Goal: Information Seeking & Learning: Check status

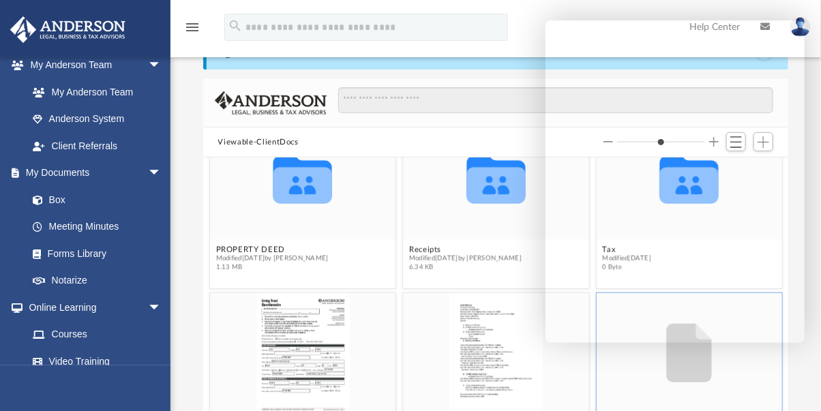
scroll to position [360, 0]
drag, startPoint x: 786, startPoint y: 333, endPoint x: 55, endPoint y: 202, distance: 742.7
click at [55, 202] on link "Box" at bounding box center [100, 198] width 163 height 27
click at [59, 203] on link "Box" at bounding box center [100, 198] width 163 height 27
click at [53, 196] on link "Box" at bounding box center [100, 198] width 163 height 27
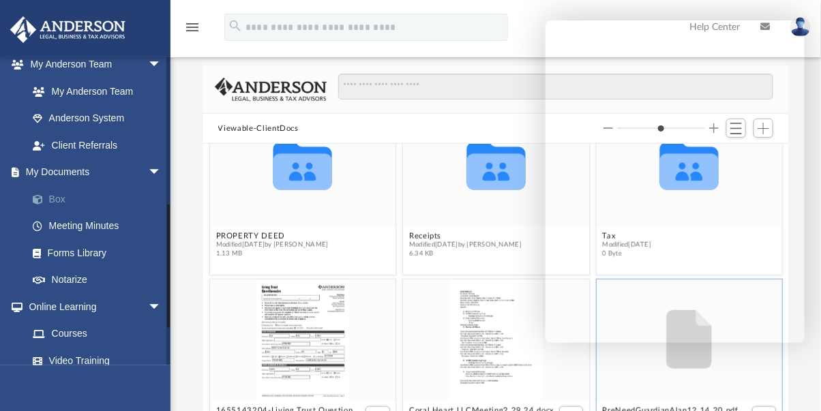
scroll to position [63, 0]
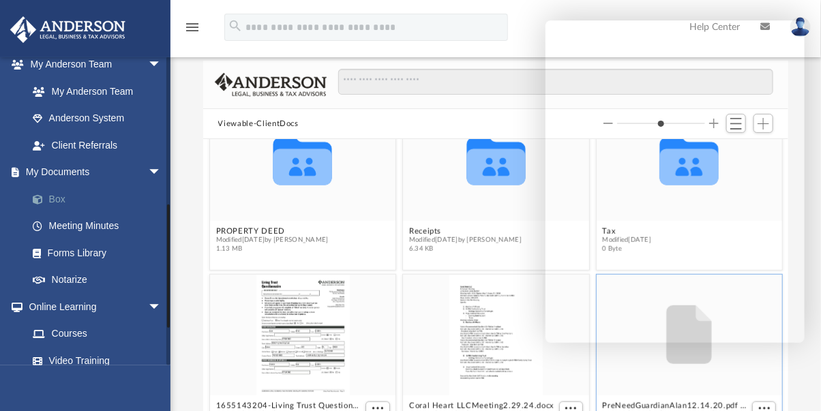
click at [176, 194] on div "Difficulty viewing your box folder? You can also access your account directly o…" at bounding box center [495, 231] width 651 height 436
click at [185, 193] on div "Difficulty viewing your box folder? You can also access your account directly o…" at bounding box center [495, 231] width 651 height 436
click at [58, 199] on link "Box" at bounding box center [100, 198] width 163 height 27
click at [57, 199] on link "Box" at bounding box center [100, 198] width 163 height 27
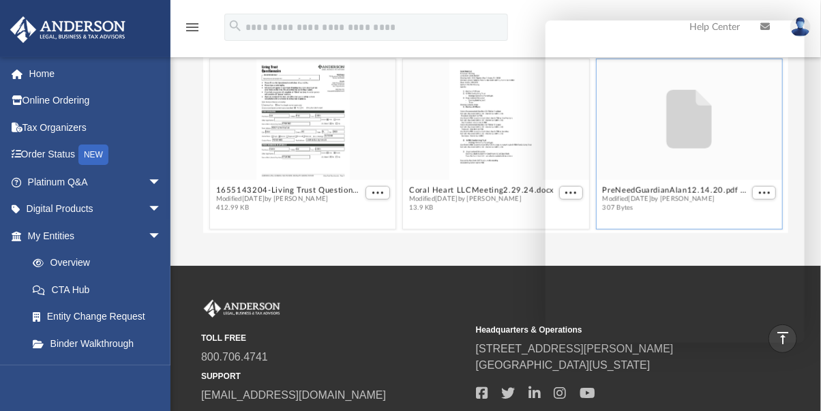
scroll to position [0, 0]
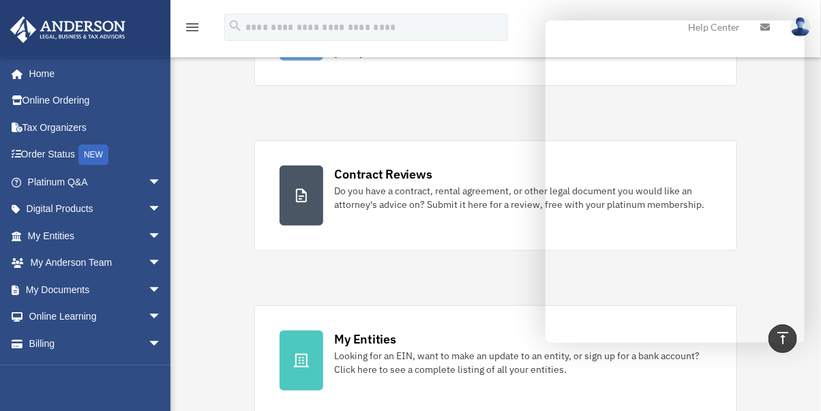
scroll to position [179, 0]
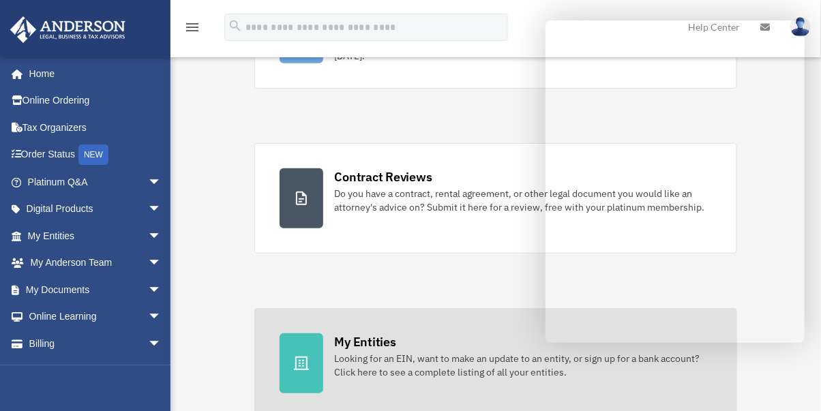
drag, startPoint x: 0, startPoint y: 0, endPoint x: 303, endPoint y: 362, distance: 472.0
click at [303, 362] on icon at bounding box center [301, 363] width 16 height 16
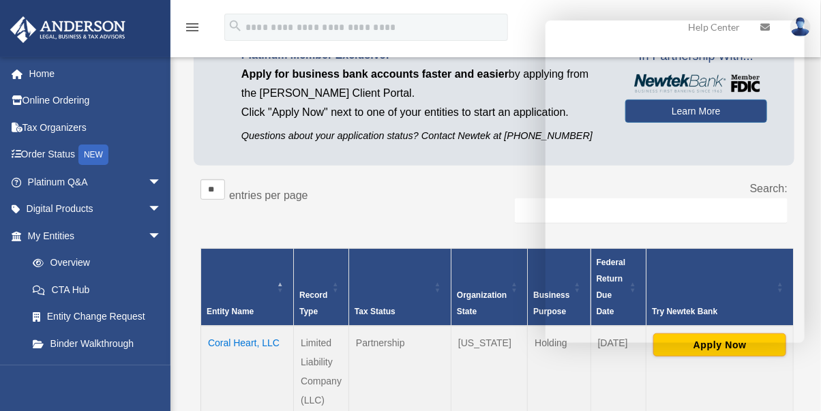
scroll to position [104, 0]
click at [228, 326] on td "Coral Heart, LLC" at bounding box center [247, 371] width 93 height 91
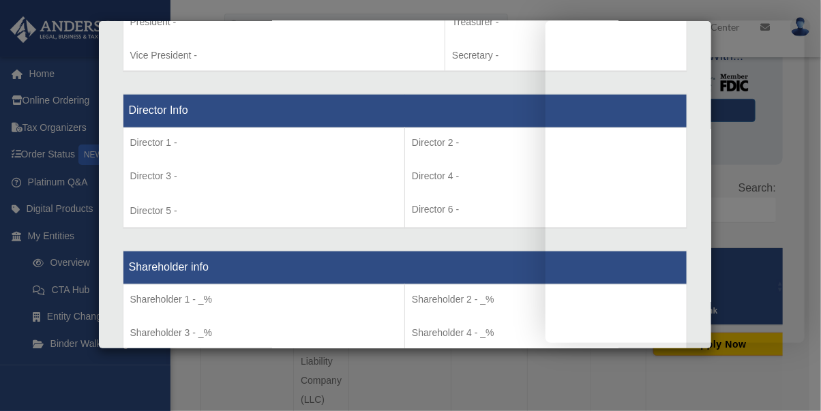
scroll to position [362, 0]
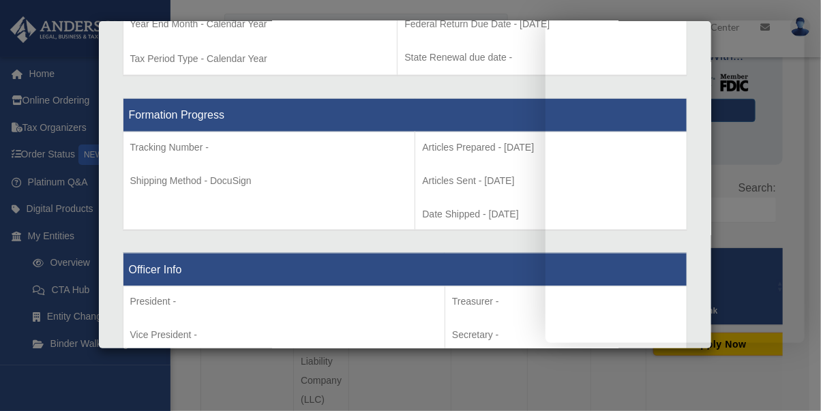
drag, startPoint x: 228, startPoint y: 325, endPoint x: 309, endPoint y: 267, distance: 99.7
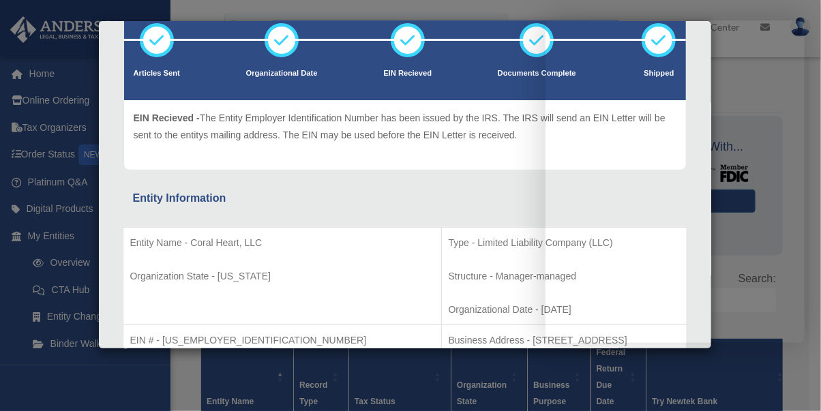
scroll to position [0, 0]
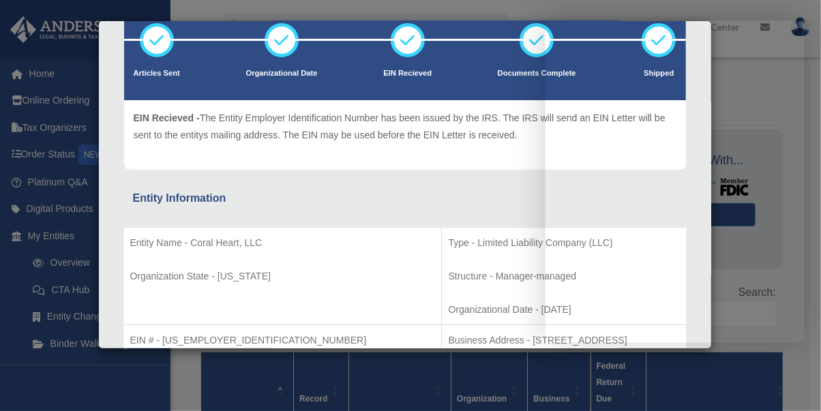
click at [155, 158] on div "Article Sent - The Articles have been submitted to the Secretary of State. The …" at bounding box center [405, 135] width 543 height 50
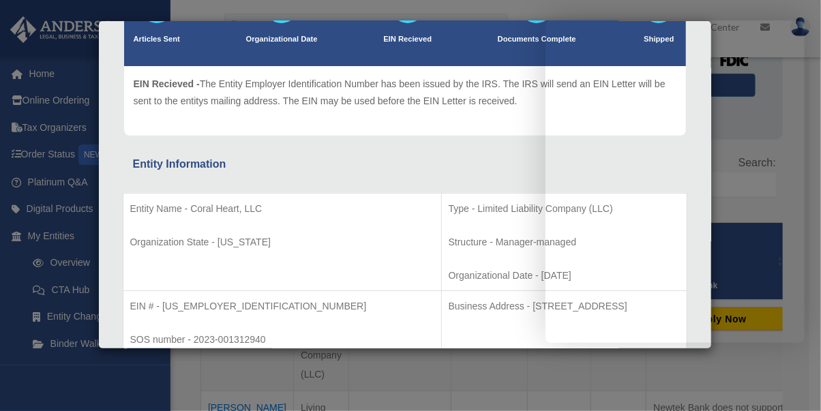
scroll to position [127, 0]
click at [191, 204] on p "Entity Name - Coral Heart, LLC" at bounding box center [282, 208] width 304 height 17
click at [202, 207] on p "Entity Name - Coral Heart, LLC" at bounding box center [282, 208] width 304 height 17
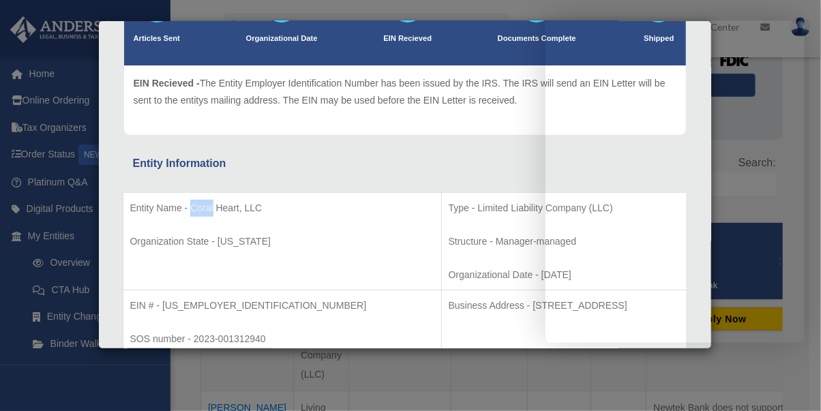
click at [202, 207] on p "Entity Name - Coral Heart, LLC" at bounding box center [282, 208] width 304 height 17
click at [449, 204] on p "Type - Limited Liability Company (LLC)" at bounding box center [564, 208] width 231 height 17
click at [304, 160] on div "Entity Information" at bounding box center [405, 163] width 544 height 19
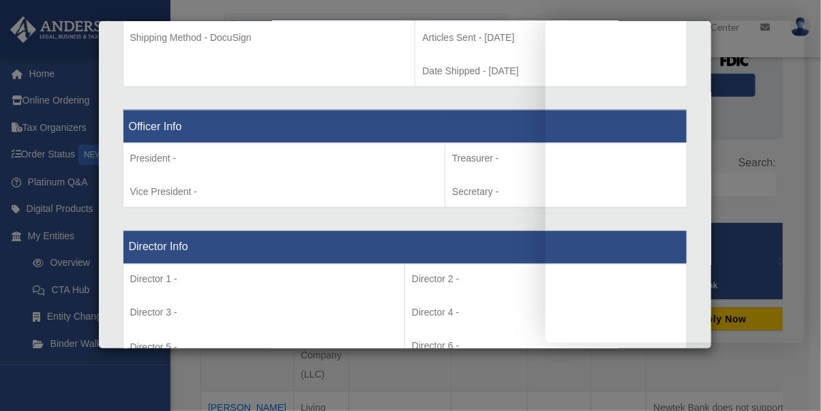
scroll to position [0, 0]
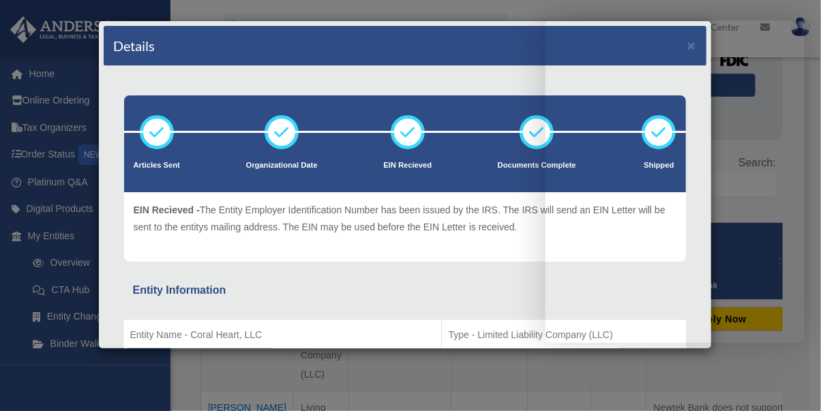
click at [325, 295] on div "Entity Information" at bounding box center [405, 290] width 544 height 19
click at [302, 257] on div "Article Sent - The Articles have been submitted to the Secretary of State. The …" at bounding box center [405, 227] width 562 height 70
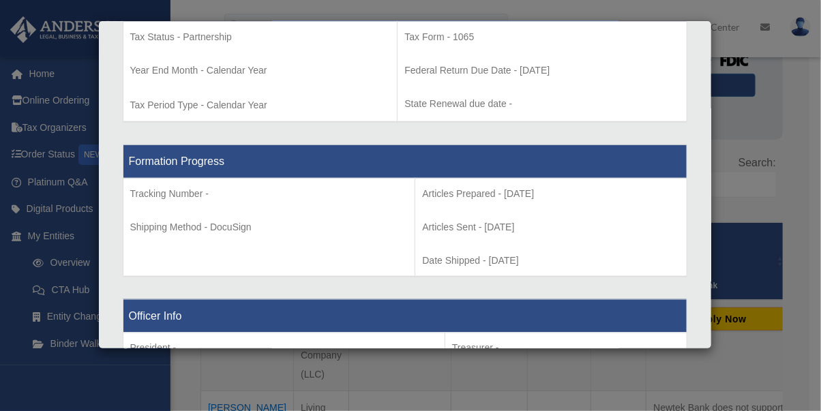
scroll to position [607, 0]
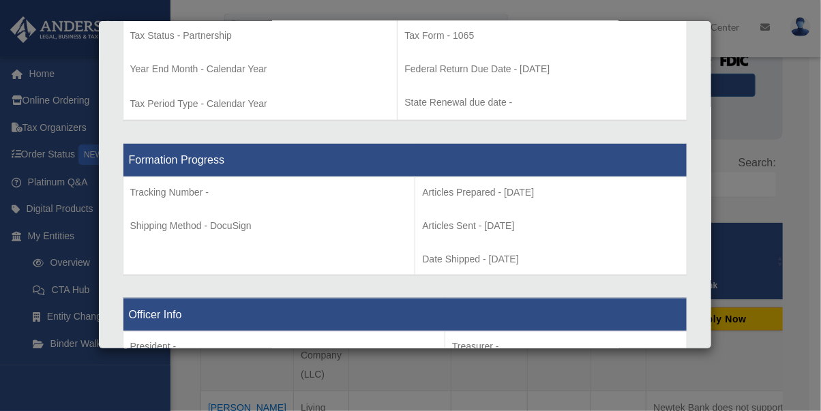
click at [230, 218] on p "Shipping Method - DocuSign" at bounding box center [269, 226] width 278 height 17
drag, startPoint x: 611, startPoint y: 295, endPoint x: 231, endPoint y: 222, distance: 386.9
click at [231, 222] on p "Shipping Method - DocuSign" at bounding box center [269, 226] width 278 height 17
click at [228, 222] on p "Shipping Method - DocuSign" at bounding box center [269, 226] width 278 height 17
click at [432, 255] on p "Date Shipped - 2023-08-10" at bounding box center [550, 259] width 257 height 17
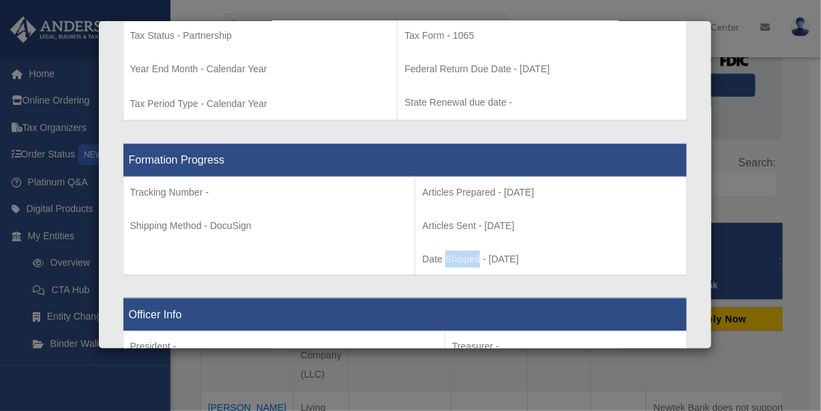
click at [432, 255] on p "Date Shipped - 2023-08-10" at bounding box center [550, 259] width 257 height 17
drag, startPoint x: 231, startPoint y: 222, endPoint x: 145, endPoint y: 220, distance: 85.9
click at [145, 220] on p "Shipping Method - DocuSign" at bounding box center [269, 226] width 278 height 17
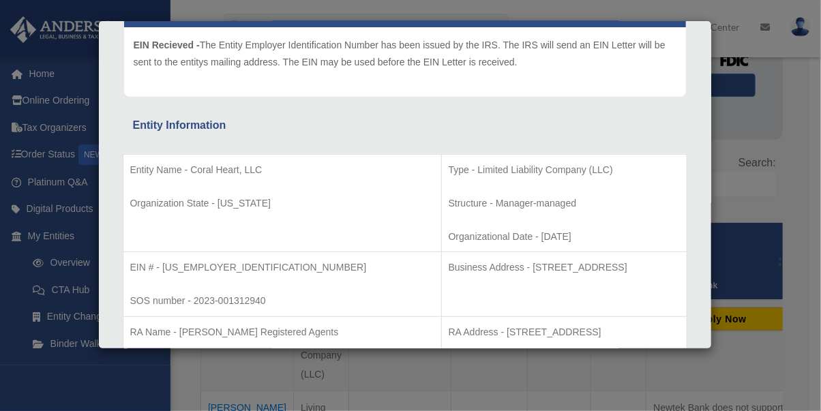
scroll to position [165, 0]
click at [5, 278] on div "Details × Articles Sent Organizational Date" at bounding box center [410, 205] width 821 height 411
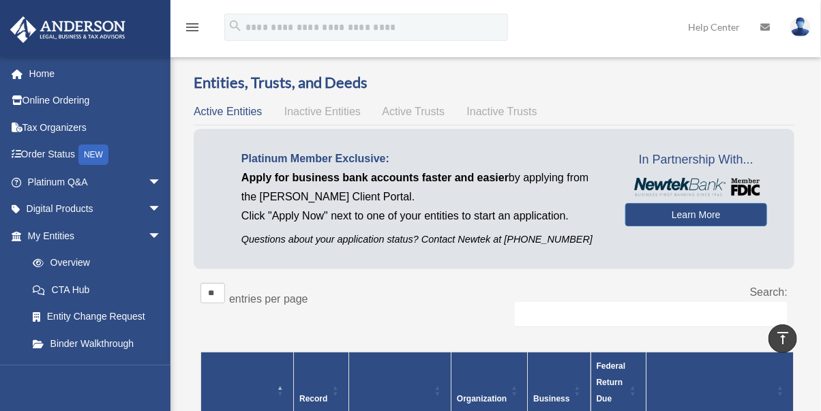
scroll to position [0, 0]
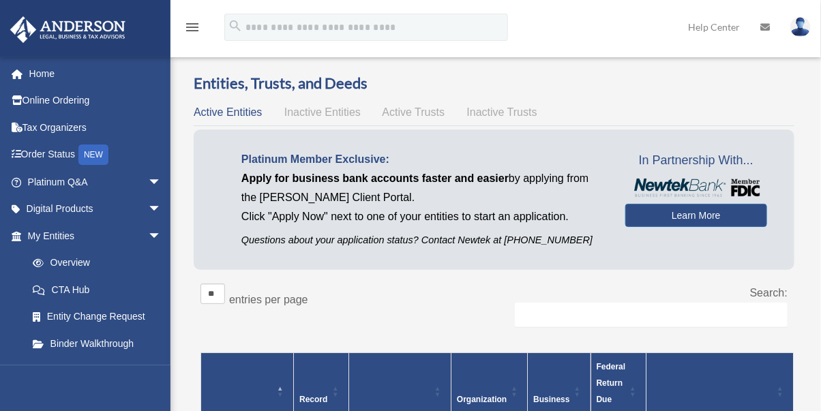
drag, startPoint x: 5, startPoint y: 278, endPoint x: 228, endPoint y: 115, distance: 276.6
click at [228, 115] on span "Active Entities" at bounding box center [228, 112] width 68 height 12
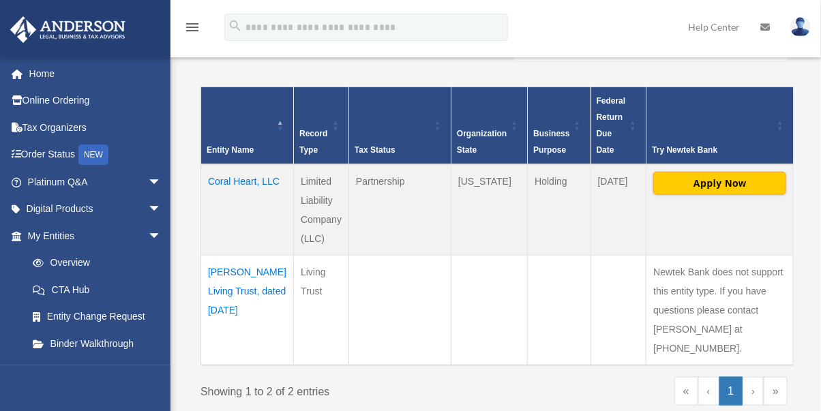
scroll to position [273, 0]
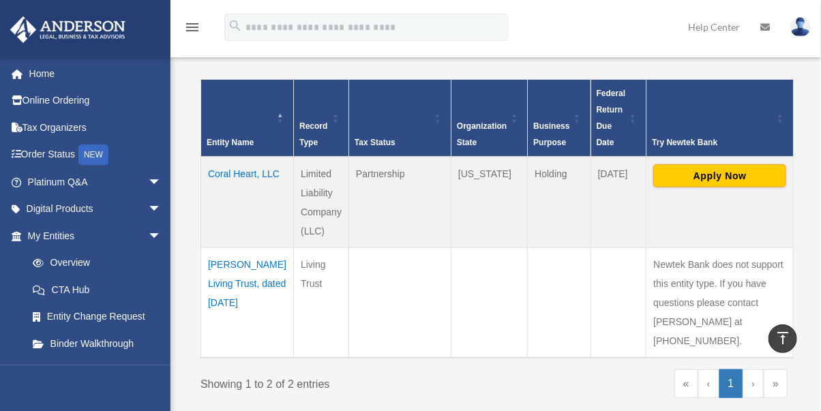
click at [294, 168] on td "Limited Liability Company (LLC)" at bounding box center [321, 202] width 55 height 91
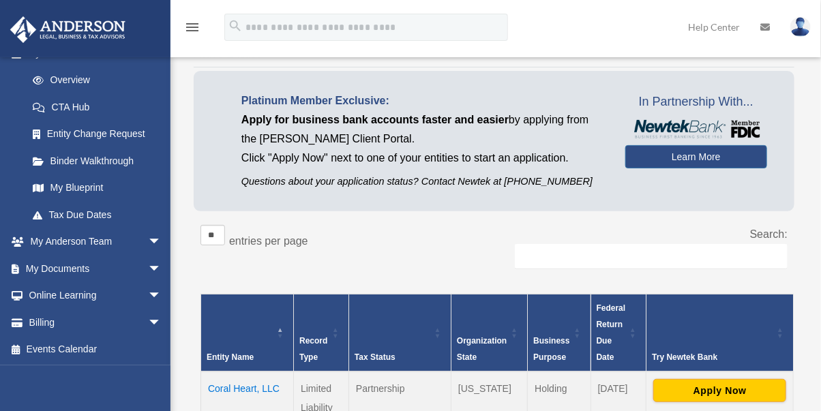
scroll to position [80, 0]
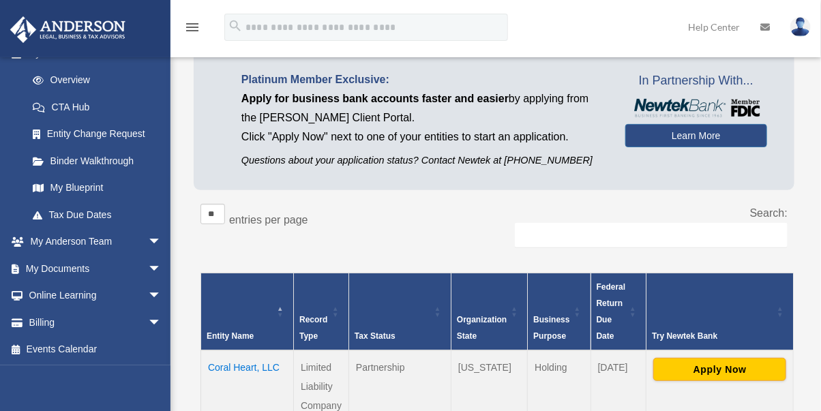
click at [148, 269] on span "arrow_drop_down" at bounding box center [161, 269] width 27 height 28
click at [57, 289] on link "Box" at bounding box center [100, 295] width 163 height 27
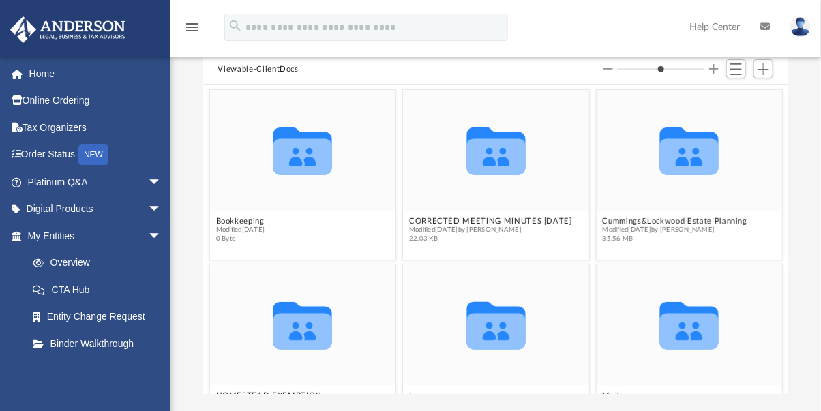
scroll to position [299, 574]
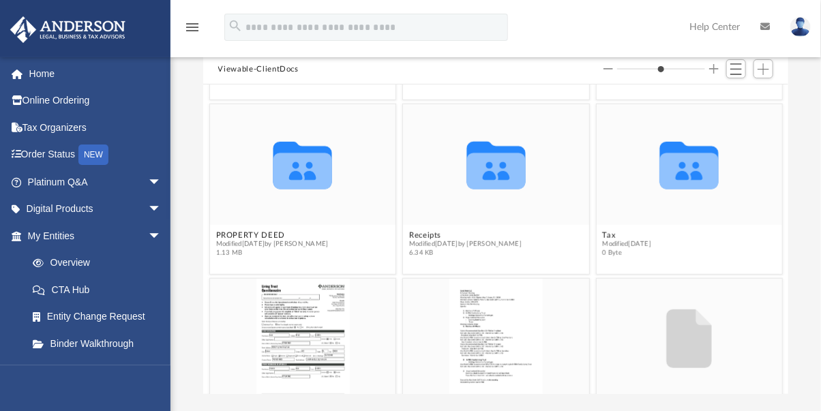
drag, startPoint x: 0, startPoint y: 0, endPoint x: 319, endPoint y: 276, distance: 421.6
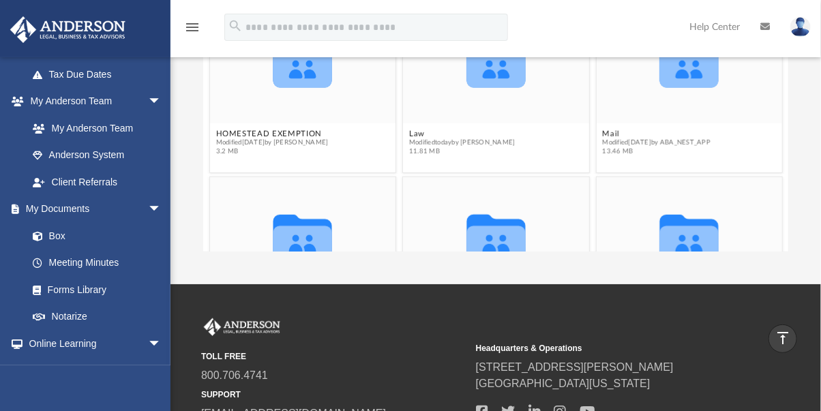
scroll to position [348, 0]
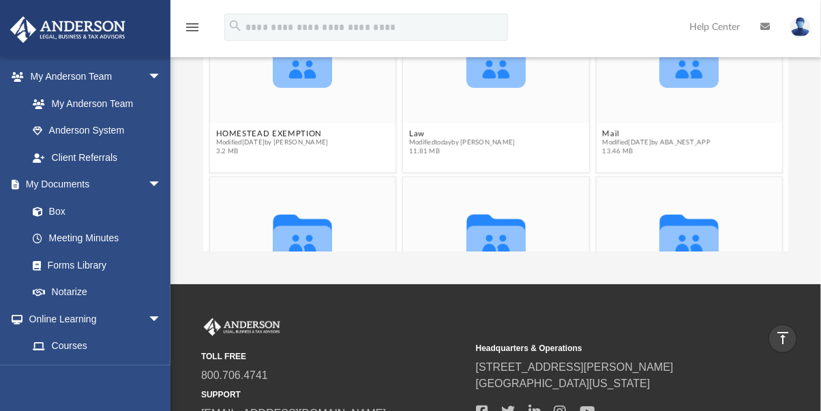
click at [53, 213] on link "Box" at bounding box center [93, 211] width 149 height 27
click at [61, 212] on link "Box" at bounding box center [93, 211] width 149 height 27
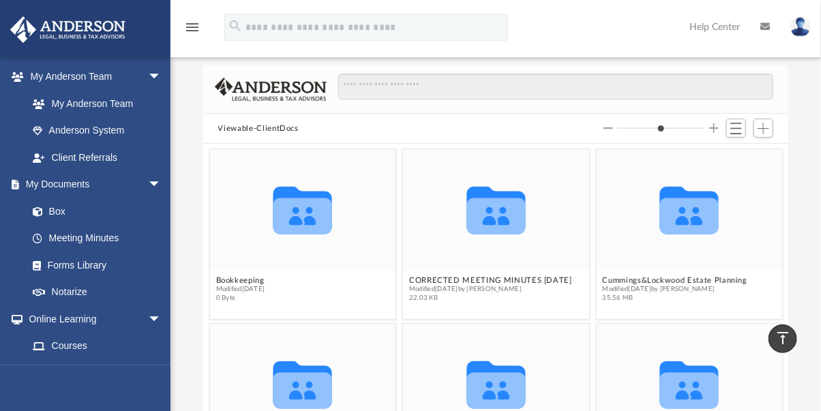
scroll to position [0, 0]
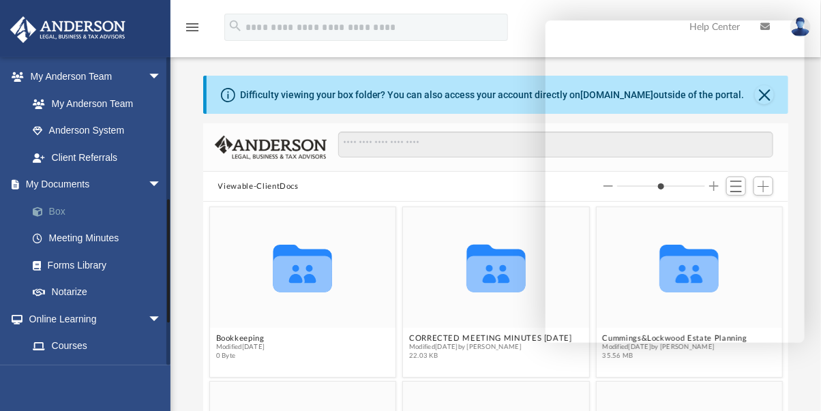
drag, startPoint x: 747, startPoint y: 379, endPoint x: 35, endPoint y: 209, distance: 731.4
click at [40, 209] on span at bounding box center [44, 212] width 9 height 10
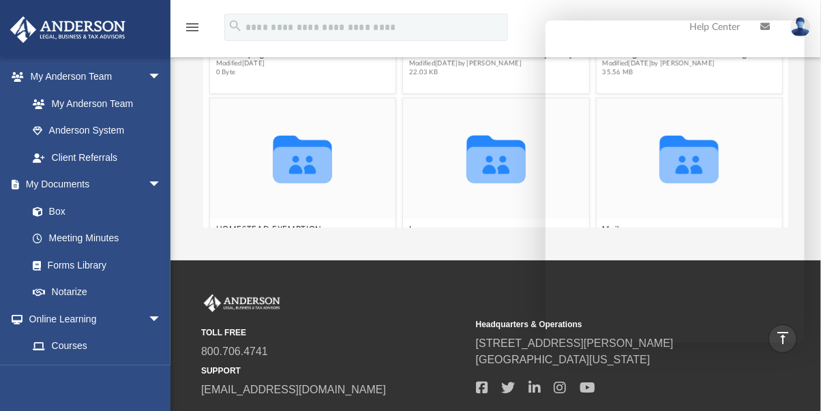
drag, startPoint x: 35, startPoint y: 209, endPoint x: 244, endPoint y: 318, distance: 235.5
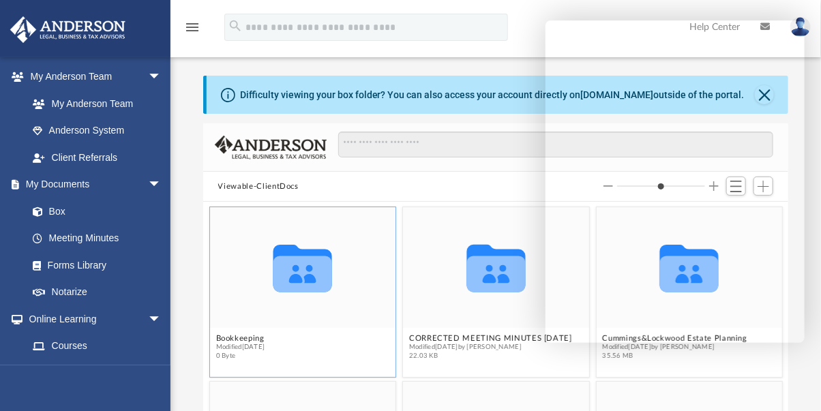
drag, startPoint x: 244, startPoint y: 318, endPoint x: 256, endPoint y: 295, distance: 25.3
click at [511, 219] on div "Collaborated Folder" at bounding box center [496, 267] width 186 height 121
click at [54, 209] on link "Box" at bounding box center [100, 211] width 163 height 27
click at [40, 211] on span at bounding box center [44, 212] width 9 height 10
click at [57, 211] on link "Box" at bounding box center [100, 211] width 163 height 27
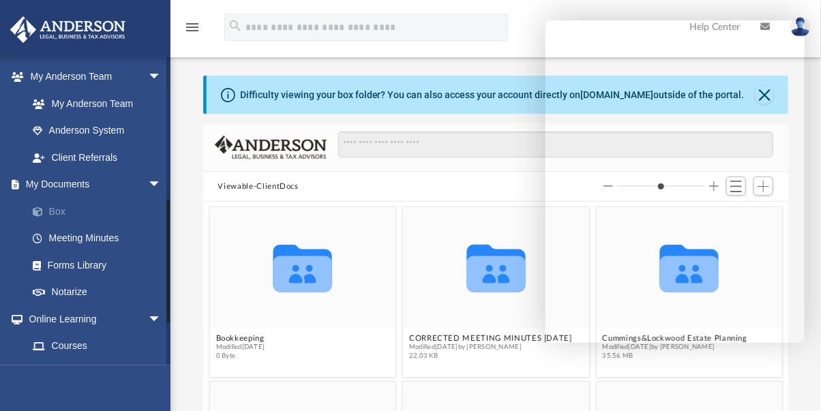
click at [53, 207] on link "Box" at bounding box center [100, 211] width 163 height 27
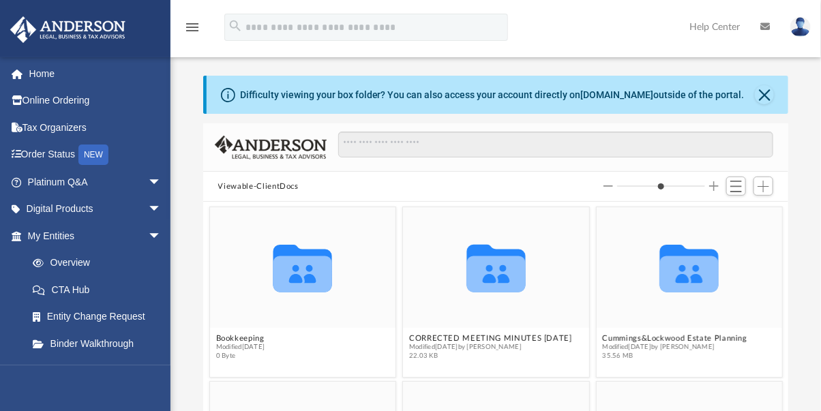
scroll to position [299, 574]
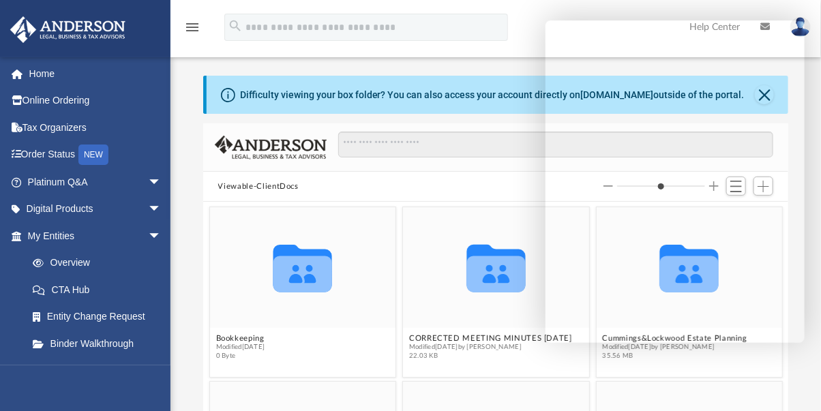
click at [517, 41] on div "menu search Site Menu add coralheartllc@gmail.com My Profile Reset Password Log…" at bounding box center [410, 33] width 801 height 46
click at [601, 368] on div "Collaborated Folder Cummings&Lockwood Estate Planning Modified Wed Sep 6 2023 b…" at bounding box center [689, 291] width 188 height 171
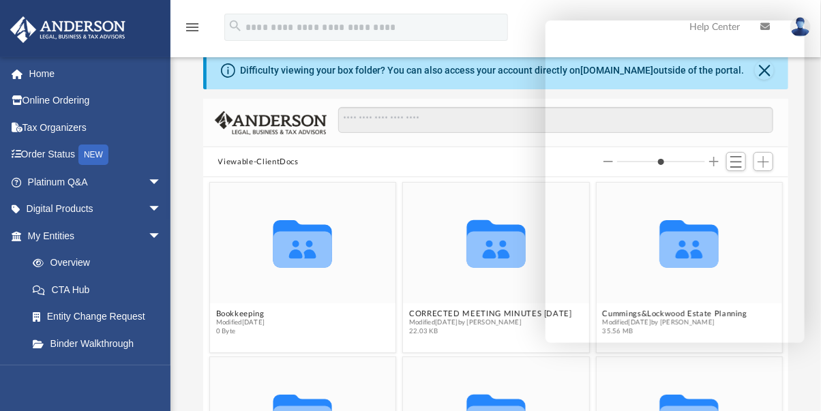
scroll to position [27, 0]
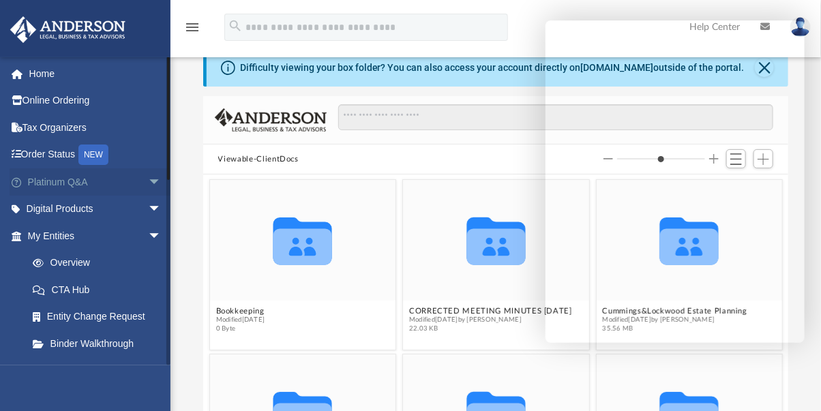
drag, startPoint x: 784, startPoint y: 333, endPoint x: 143, endPoint y: 179, distance: 658.5
click at [148, 179] on span "arrow_drop_down" at bounding box center [161, 182] width 27 height 28
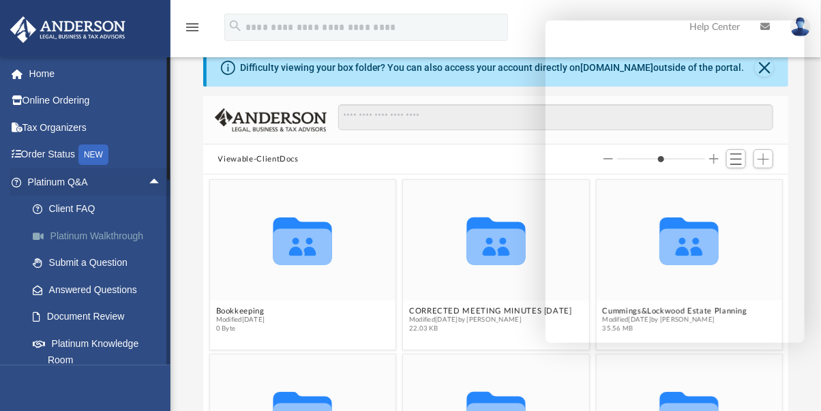
drag, startPoint x: 143, startPoint y: 179, endPoint x: 133, endPoint y: 238, distance: 59.5
click at [133, 238] on link "Platinum Walkthrough" at bounding box center [100, 235] width 163 height 27
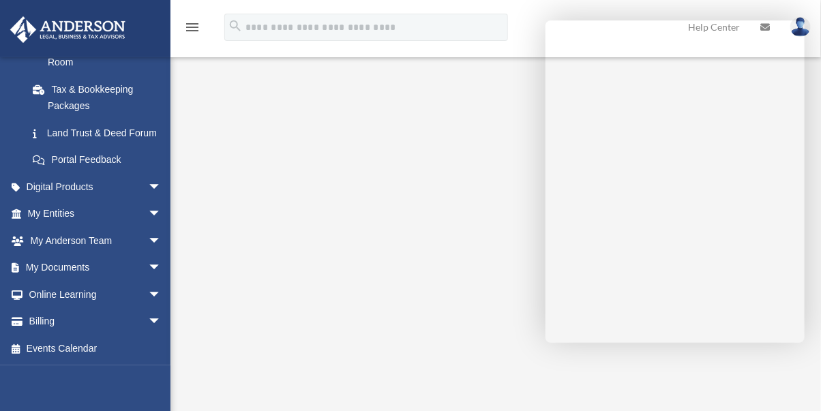
scroll to position [20, 0]
click at [148, 212] on span "arrow_drop_down" at bounding box center [161, 214] width 27 height 28
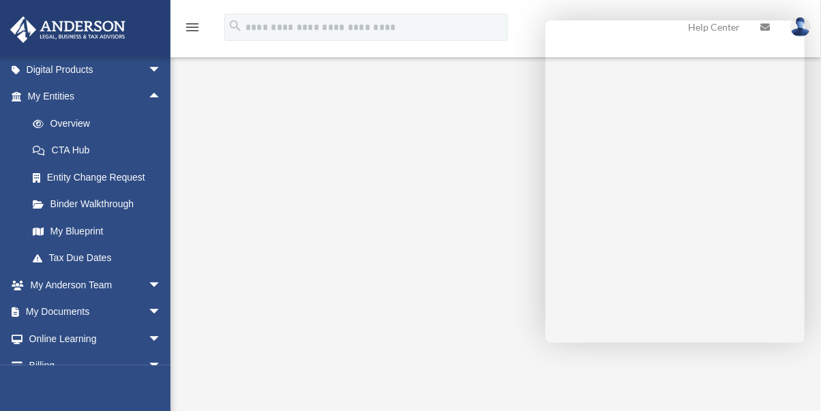
scroll to position [417, 0]
click at [93, 241] on link "My Blueprint" at bounding box center [100, 229] width 163 height 27
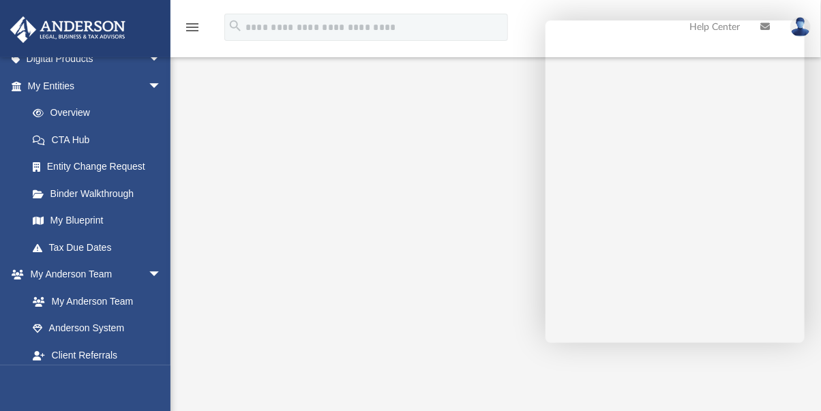
scroll to position [151, 0]
click at [89, 223] on link "My Blueprint" at bounding box center [97, 219] width 156 height 27
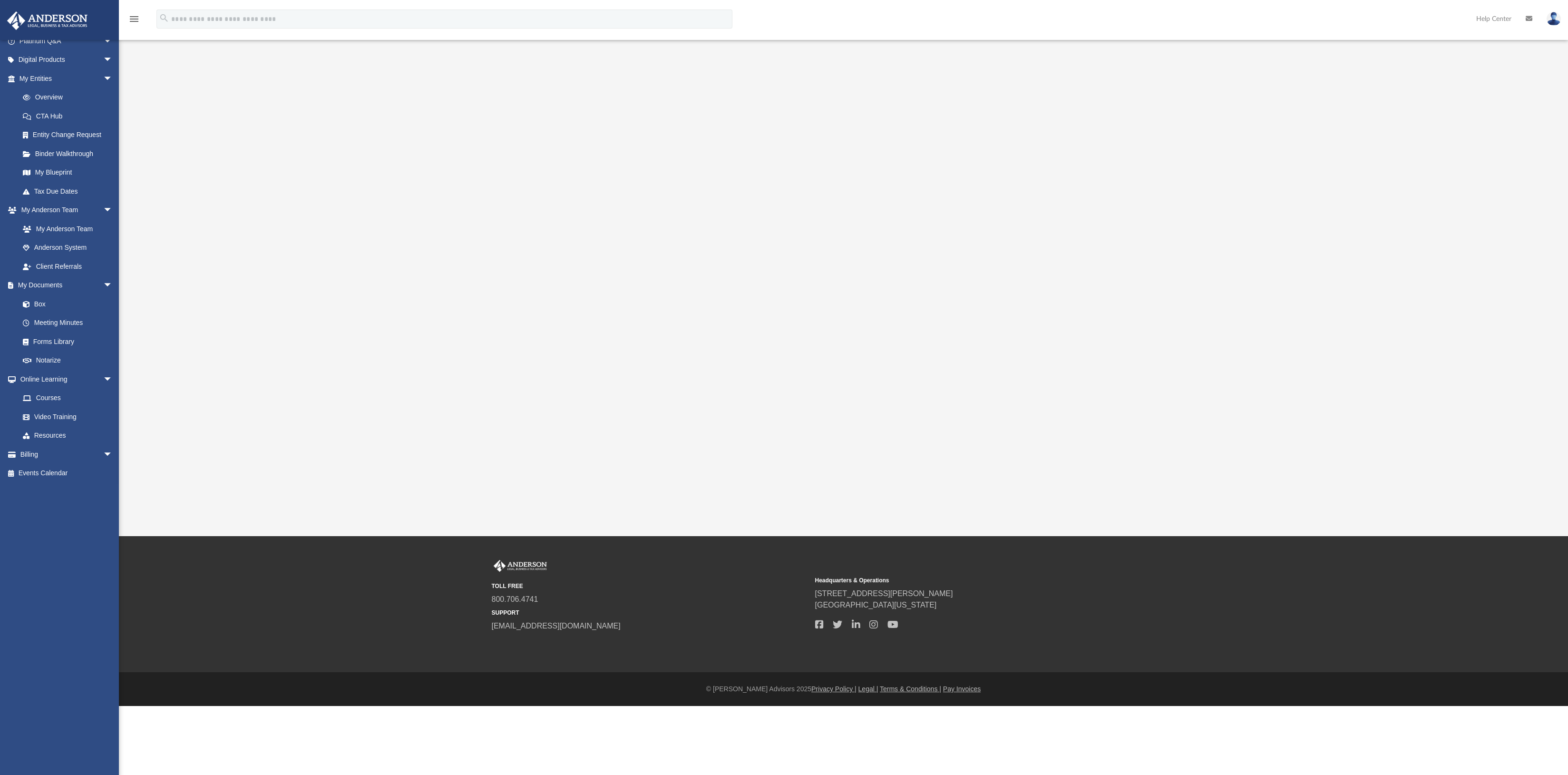
scroll to position [0, 0]
click at [572, 287] on div "App bgriffith007@gmail.com Sign Out coralheartllc@gmail.com Home Online Orderin…" at bounding box center [784, 268] width 1568 height 536
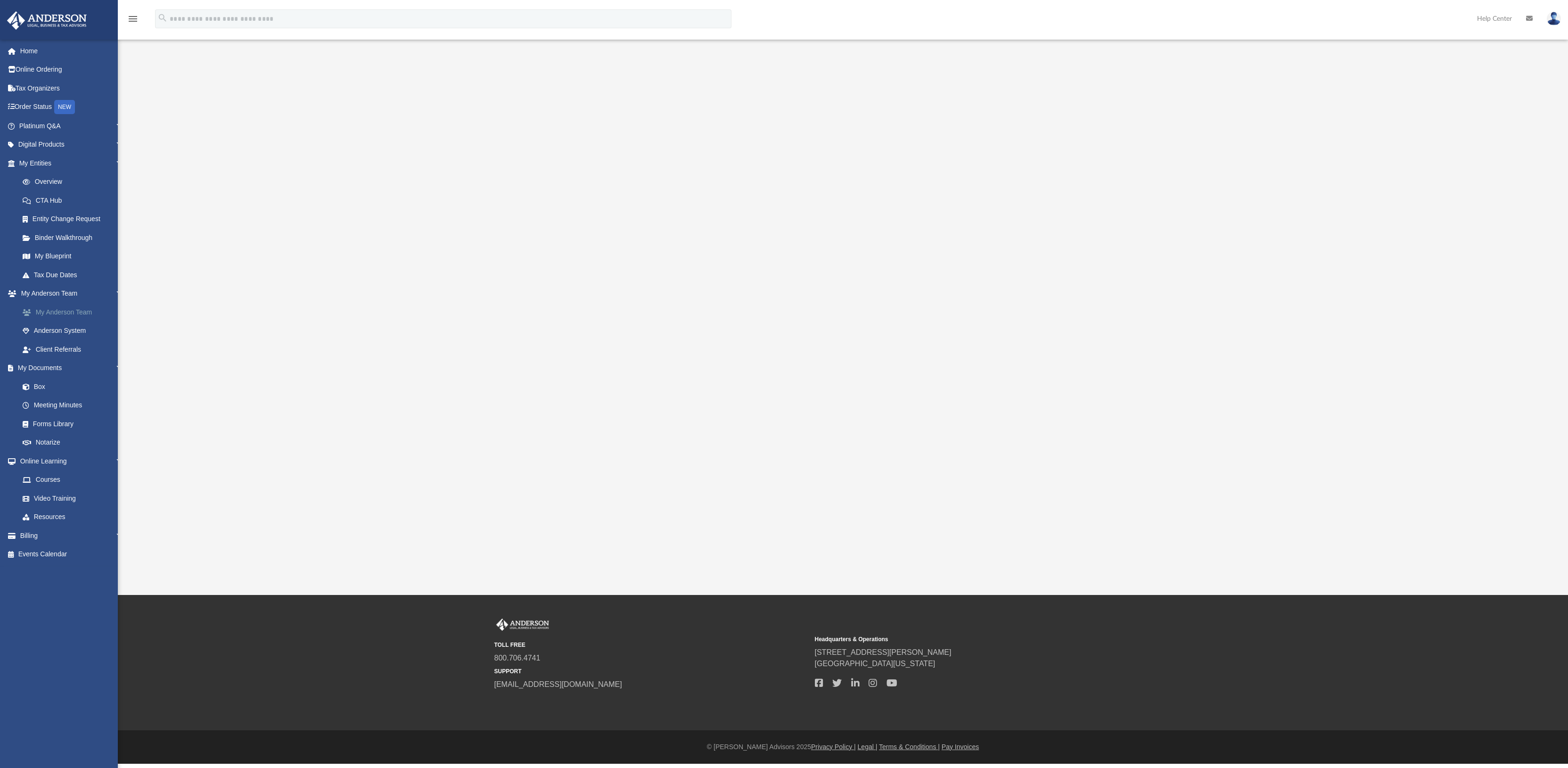
click at [91, 321] on link "My Anderson Team" at bounding box center [76, 312] width 126 height 19
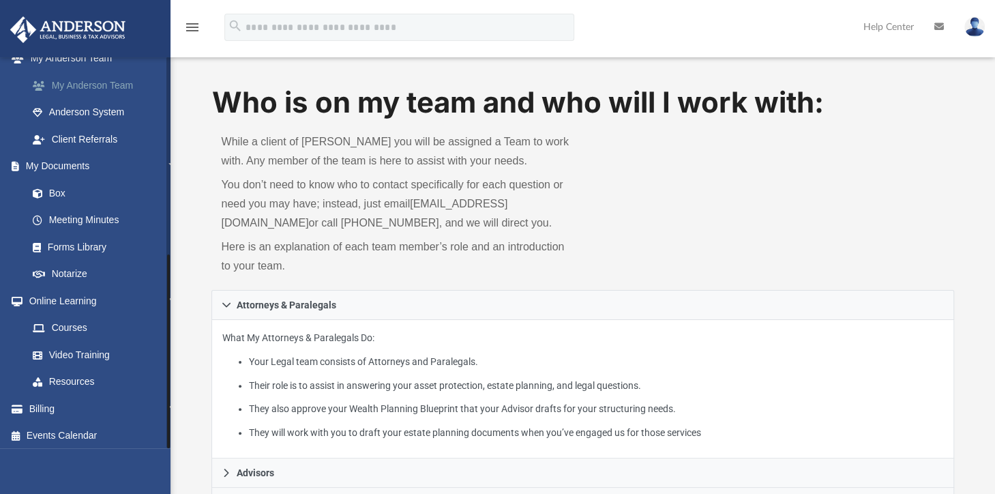
scroll to position [370, 0]
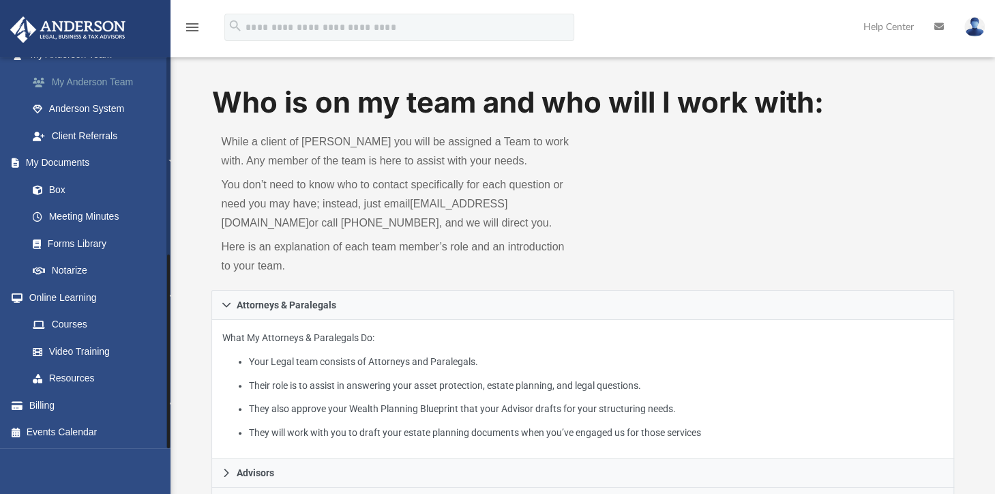
click at [59, 194] on link "Box" at bounding box center [103, 189] width 168 height 27
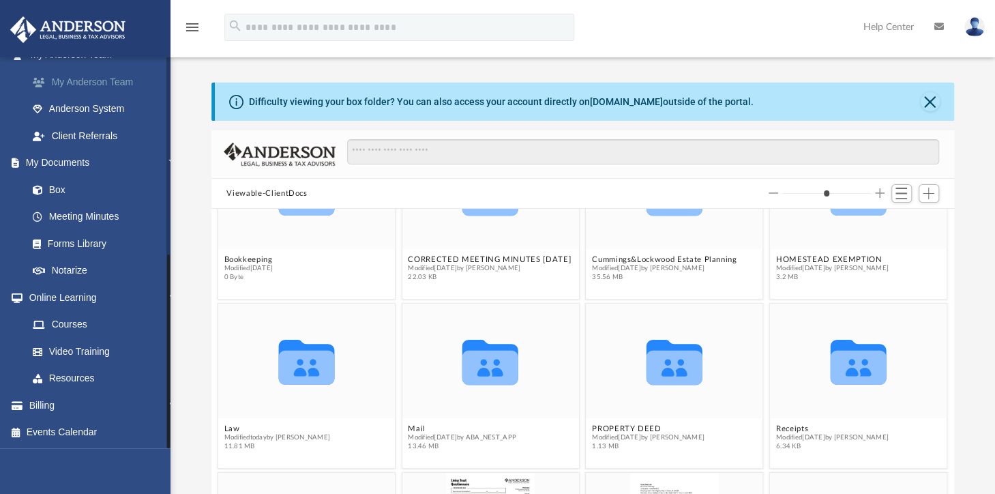
scroll to position [83, 0]
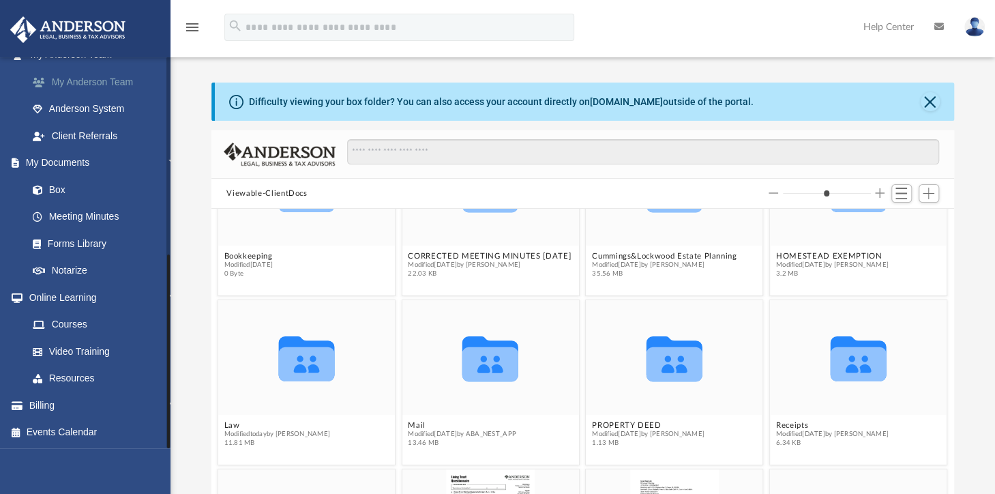
click at [775, 192] on button "Decrease column size" at bounding box center [774, 193] width 10 height 10
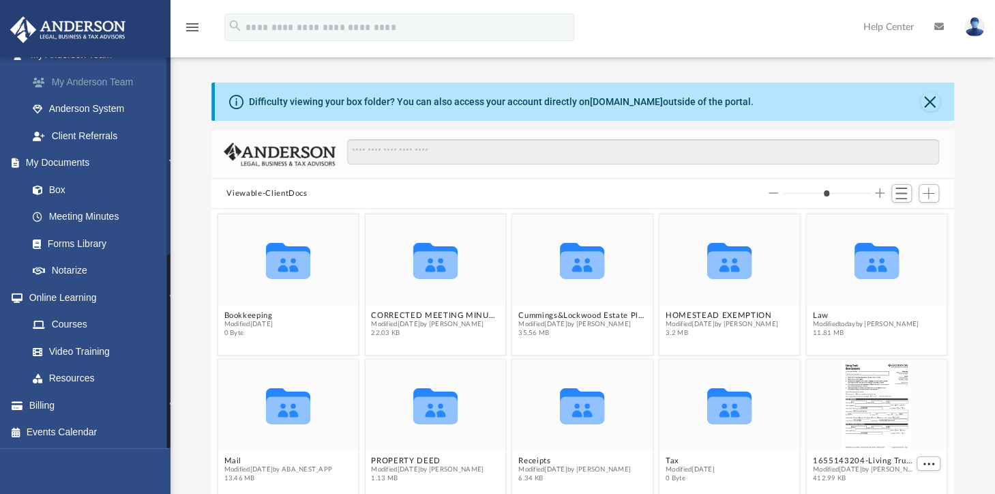
click at [771, 189] on button "Decrease column size" at bounding box center [774, 193] width 10 height 10
click at [771, 191] on button "Decrease column size" at bounding box center [774, 193] width 10 height 10
click at [799, 190] on input "Column size" at bounding box center [827, 193] width 88 height 10
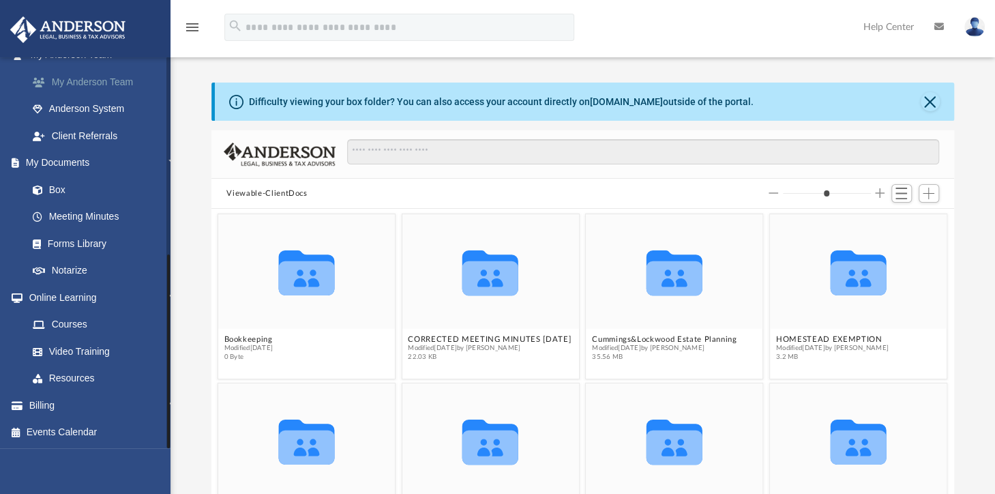
click at [741, 191] on div "Viewable-ClientDocs" at bounding box center [582, 194] width 742 height 30
drag, startPoint x: 131, startPoint y: 464, endPoint x: 745, endPoint y: 194, distance: 671.1
click at [745, 194] on div "Viewable-ClientDocs" at bounding box center [582, 194] width 742 height 30
click at [767, 193] on div "Viewable-ClientDocs" at bounding box center [582, 194] width 742 height 30
click at [773, 192] on button "Decrease column size" at bounding box center [774, 193] width 10 height 10
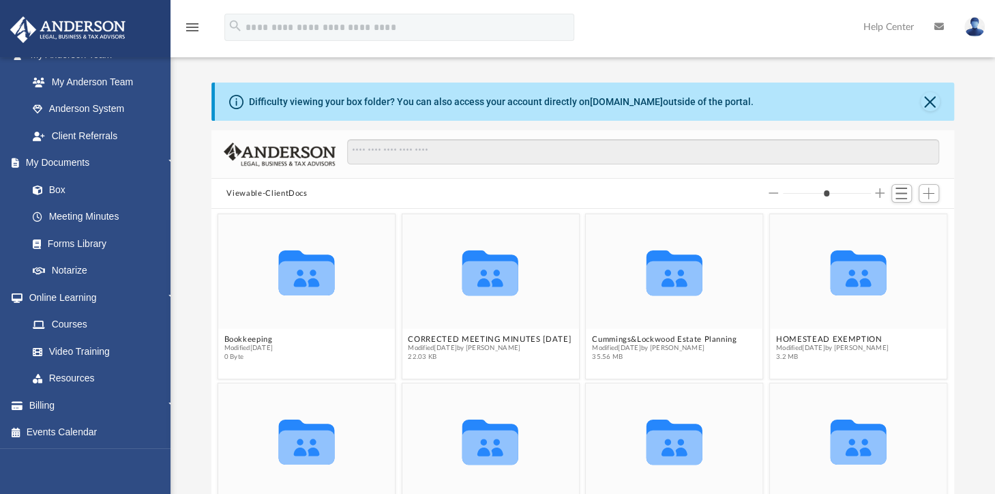
type input "*"
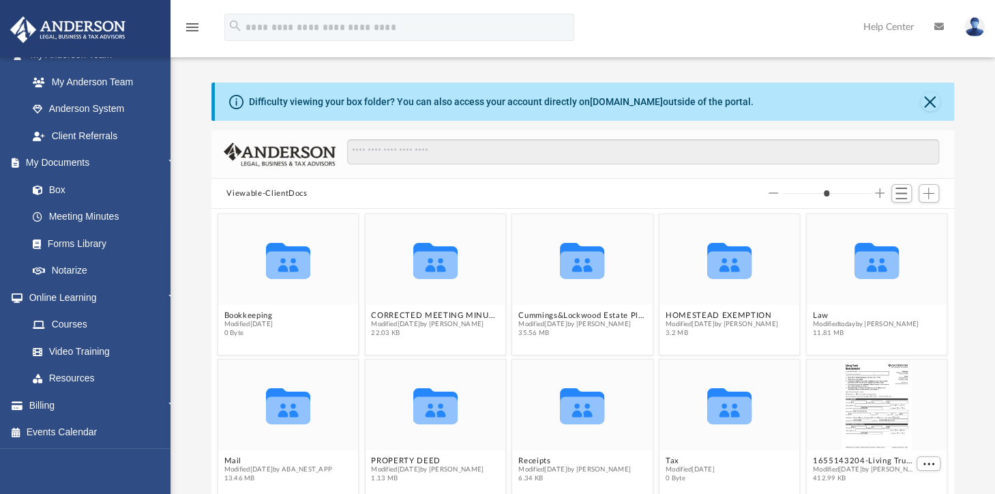
click at [775, 192] on button "Decrease column size" at bounding box center [774, 193] width 10 height 10
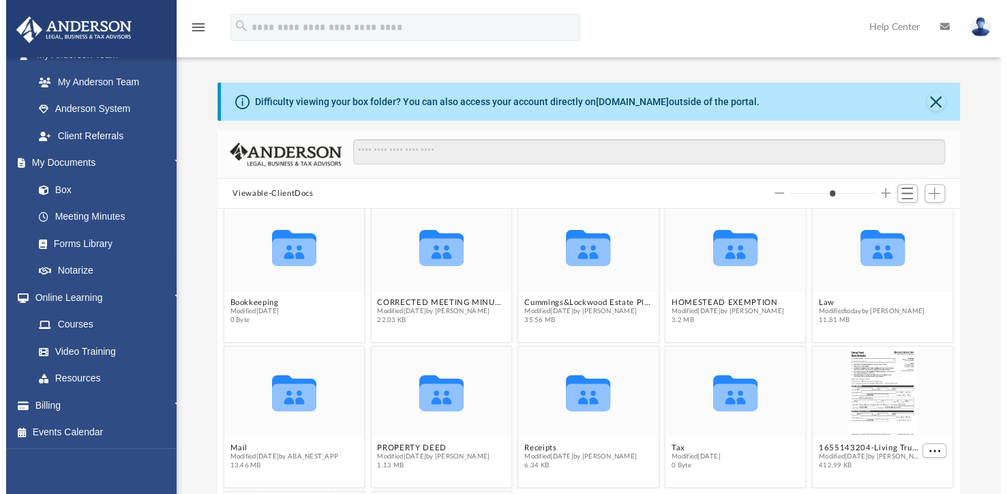
scroll to position [12, 0]
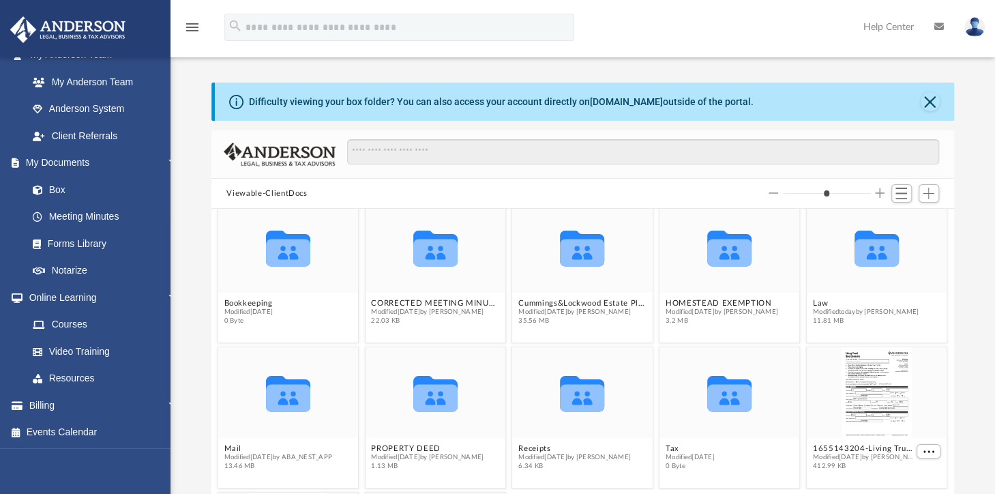
click at [60, 192] on link "Box" at bounding box center [103, 189] width 168 height 27
click at [59, 190] on link "Box" at bounding box center [103, 189] width 168 height 27
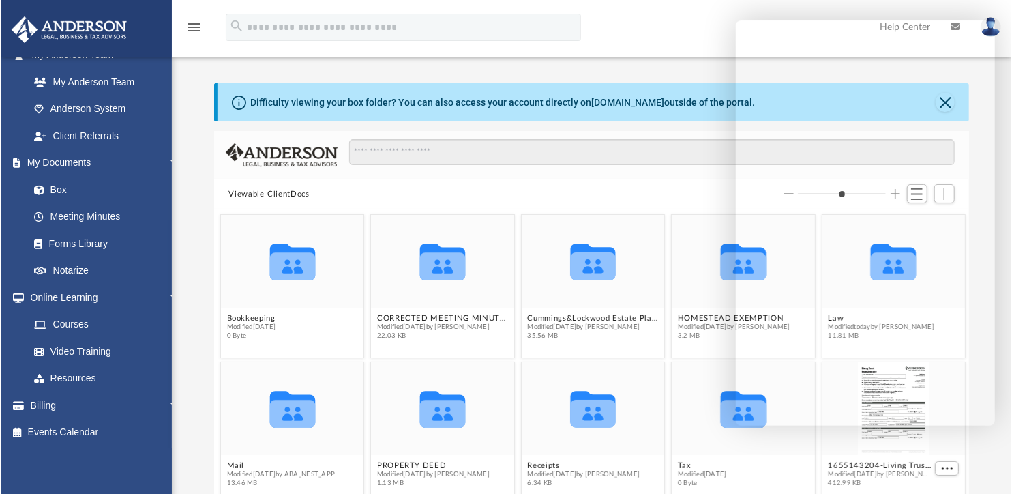
scroll to position [296, 743]
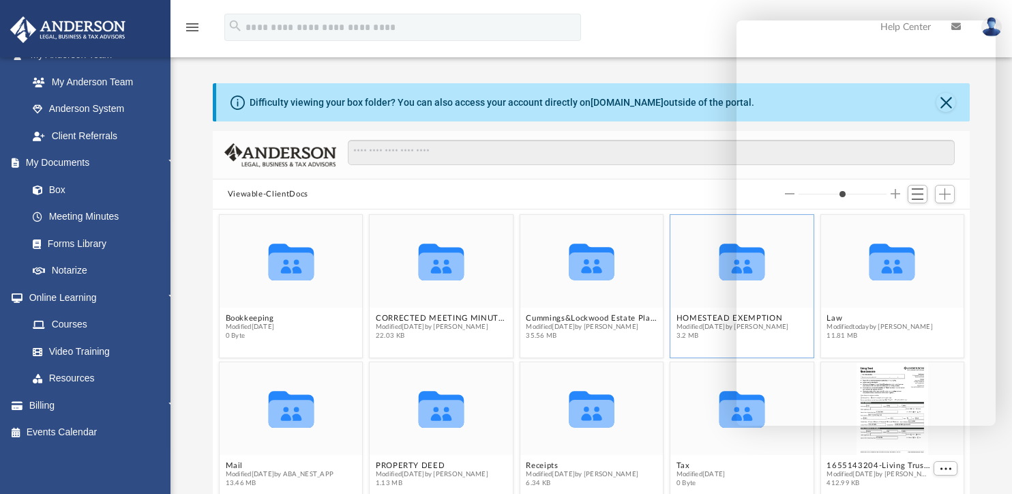
click at [721, 280] on icon "Collaborated Folder" at bounding box center [742, 261] width 86 height 56
click at [726, 269] on icon "grid" at bounding box center [741, 262] width 45 height 37
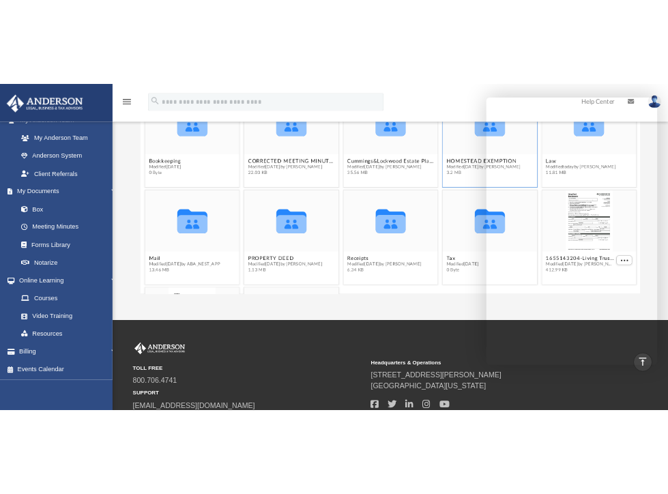
scroll to position [0, 0]
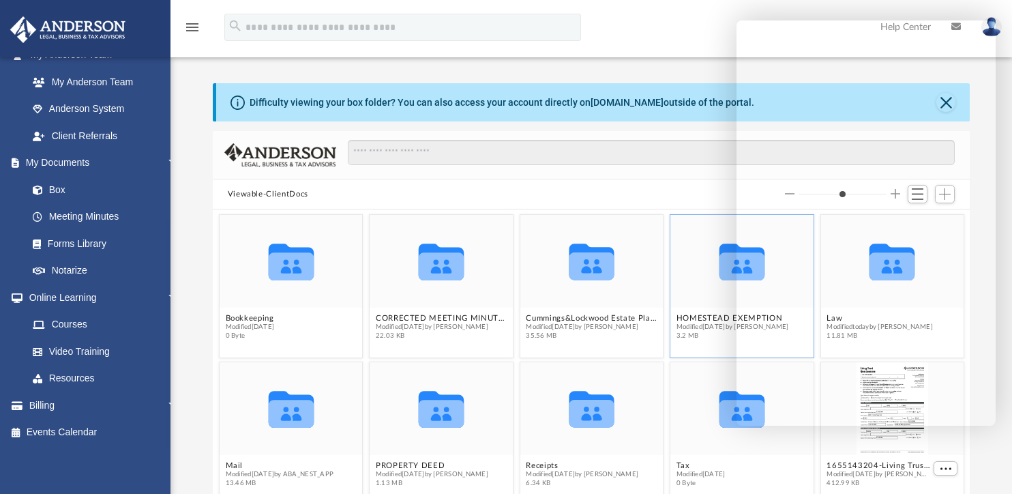
click at [728, 272] on icon "grid" at bounding box center [741, 262] width 45 height 37
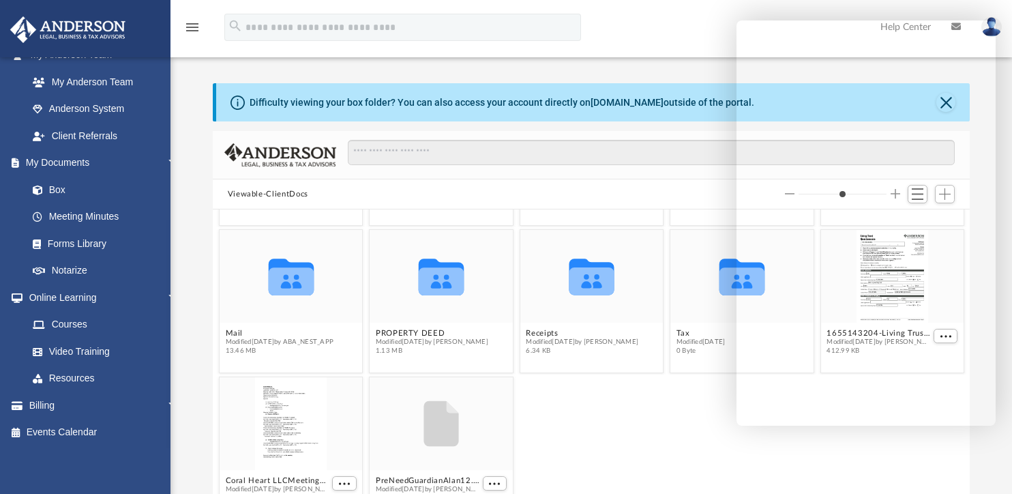
scroll to position [133, 0]
click at [286, 286] on icon "grid" at bounding box center [290, 276] width 45 height 37
click at [285, 286] on icon "grid" at bounding box center [290, 276] width 45 height 37
click at [251, 331] on div "Collaborated Folder Bookkeeping Modified Fri May 26 2023 0 Byte Collaborated Fo…" at bounding box center [592, 364] width 758 height 310
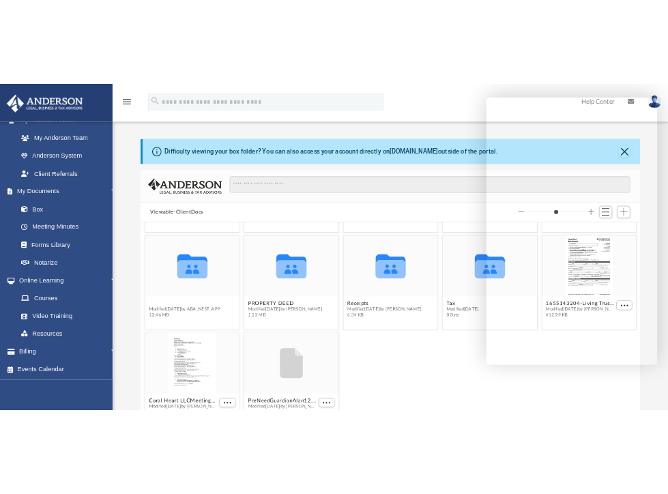
scroll to position [132, 0]
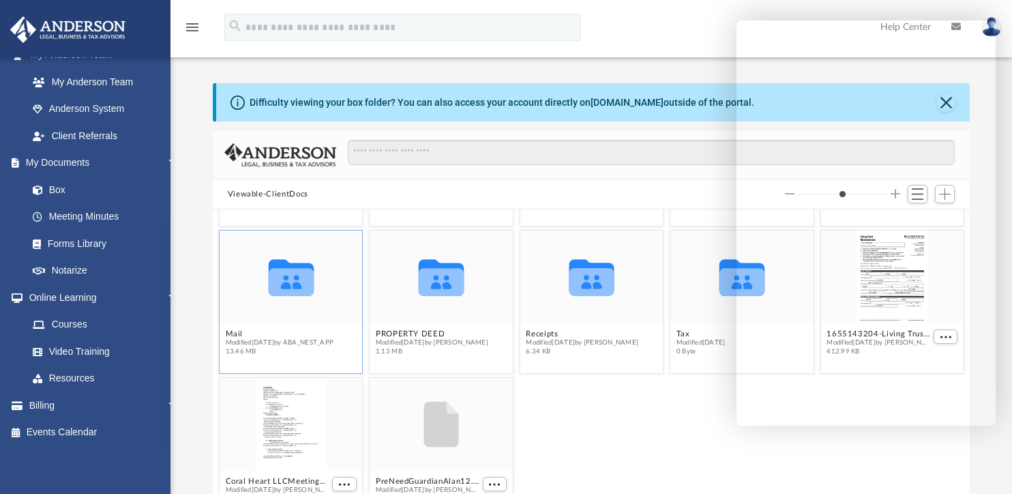
click at [245, 341] on span "Modified Mon Feb 17 2025 by ABA_NEST_APP" at bounding box center [279, 342] width 108 height 9
click at [317, 274] on icon "Collaborated Folder" at bounding box center [291, 277] width 86 height 56
click at [278, 423] on div "grid" at bounding box center [290, 424] width 143 height 93
drag, startPoint x: 235, startPoint y: 335, endPoint x: 284, endPoint y: 310, distance: 54.9
click at [284, 310] on div "Collaborated Folder" at bounding box center [290, 276] width 143 height 93
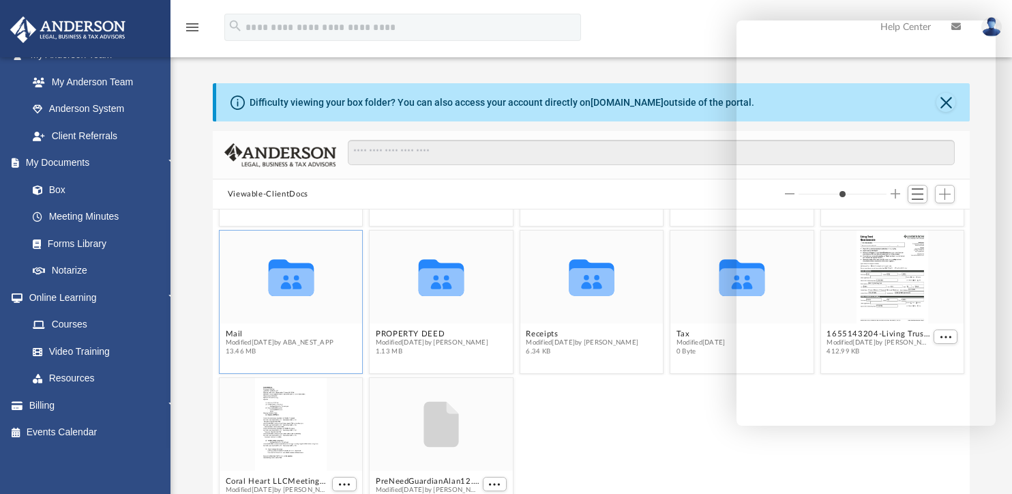
click at [281, 314] on div "Collaborated Folder" at bounding box center [290, 276] width 143 height 93
drag, startPoint x: 284, startPoint y: 310, endPoint x: 430, endPoint y: 284, distance: 149.0
click at [430, 284] on icon "grid" at bounding box center [441, 278] width 45 height 37
click at [268, 308] on div "Collaborated Folder" at bounding box center [290, 276] width 143 height 93
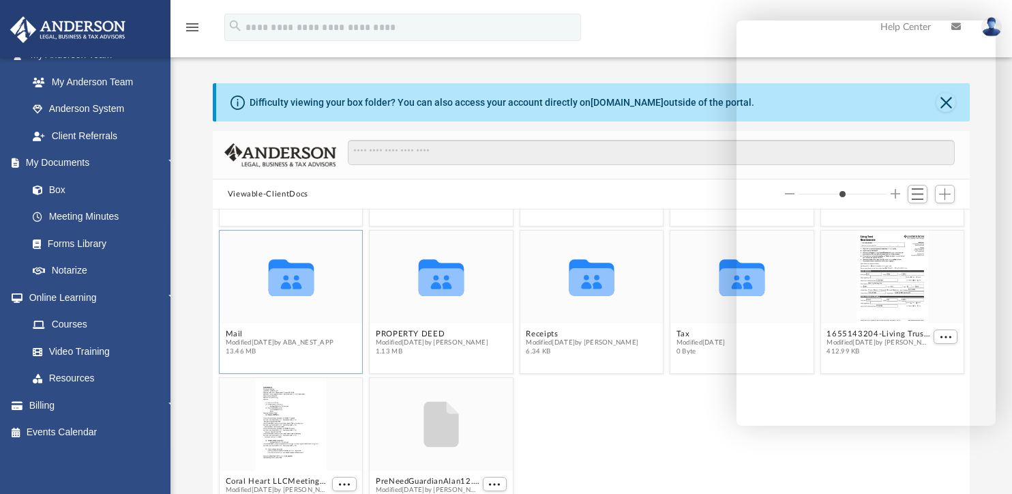
click at [271, 347] on span "13.46 MB" at bounding box center [279, 351] width 108 height 9
click at [284, 302] on icon "Collaborated Folder" at bounding box center [291, 277] width 86 height 56
drag, startPoint x: 271, startPoint y: 347, endPoint x: 289, endPoint y: 276, distance: 73.1
click at [289, 276] on icon "grid" at bounding box center [290, 282] width 45 height 28
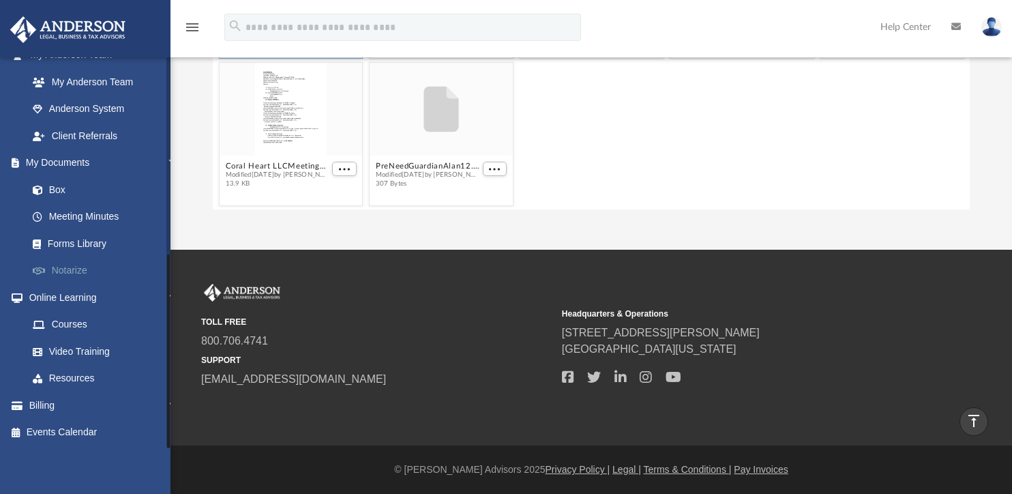
scroll to position [0, 0]
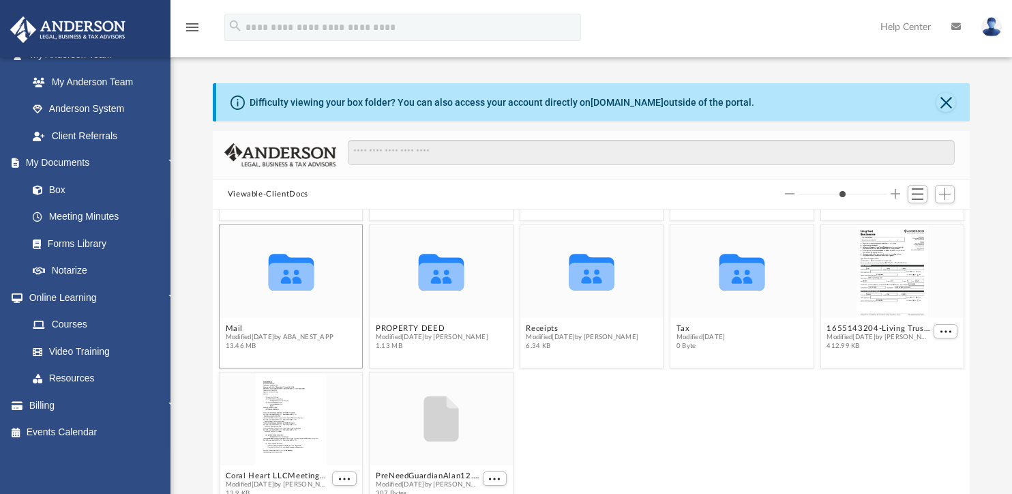
drag, startPoint x: 118, startPoint y: 256, endPoint x: 147, endPoint y: 9, distance: 248.6
click at [147, 9] on link at bounding box center [84, 28] width 171 height 58
